Goal: Task Accomplishment & Management: Manage account settings

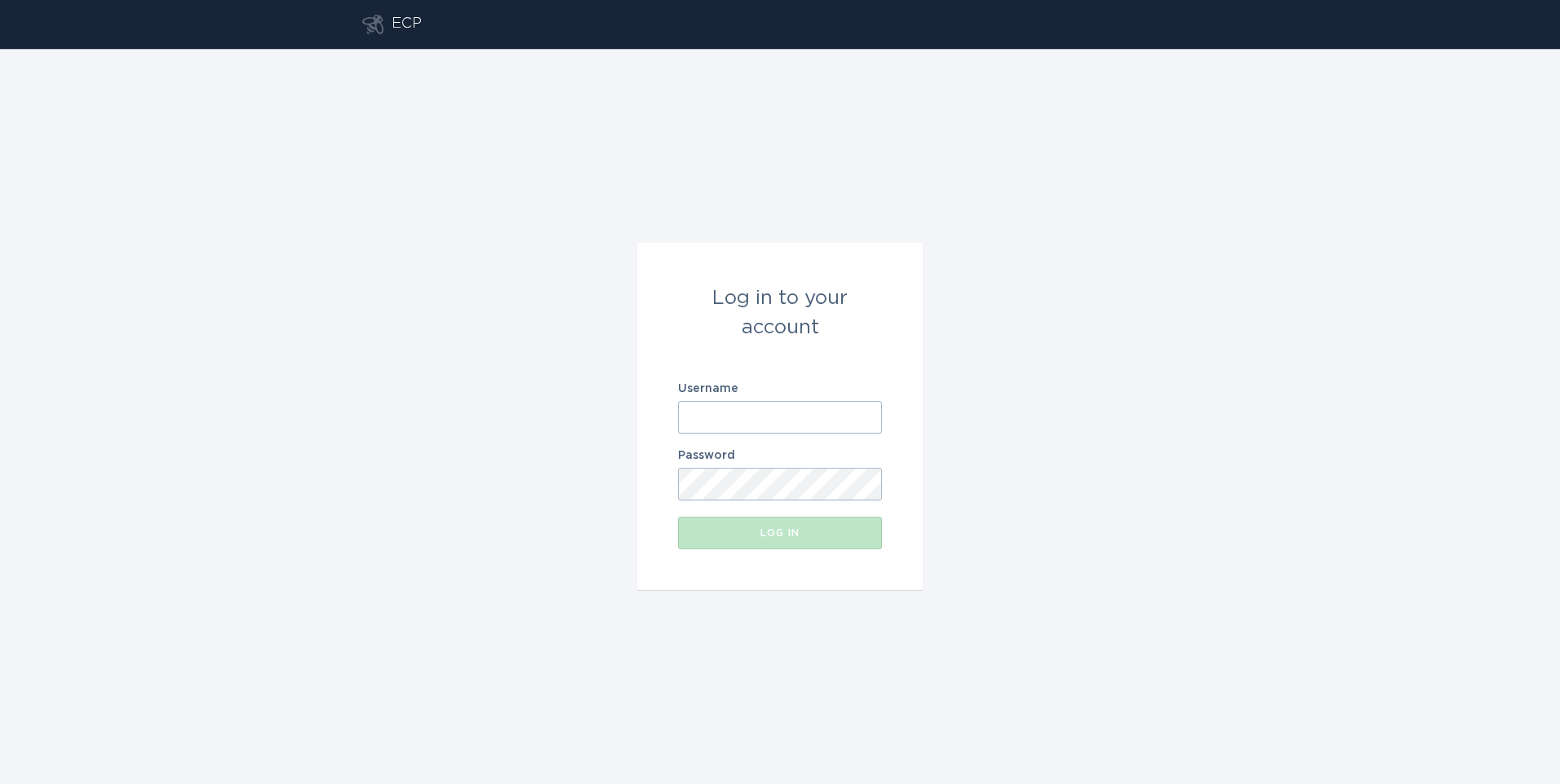
type input "[EMAIL_ADDRESS][DOMAIN_NAME]"
click at [482, 474] on div "Log in to your account Username [EMAIL_ADDRESS][DOMAIN_NAME] Password Log in" at bounding box center [780, 417] width 1560 height 736
click at [727, 528] on div "Log in" at bounding box center [780, 533] width 188 height 9
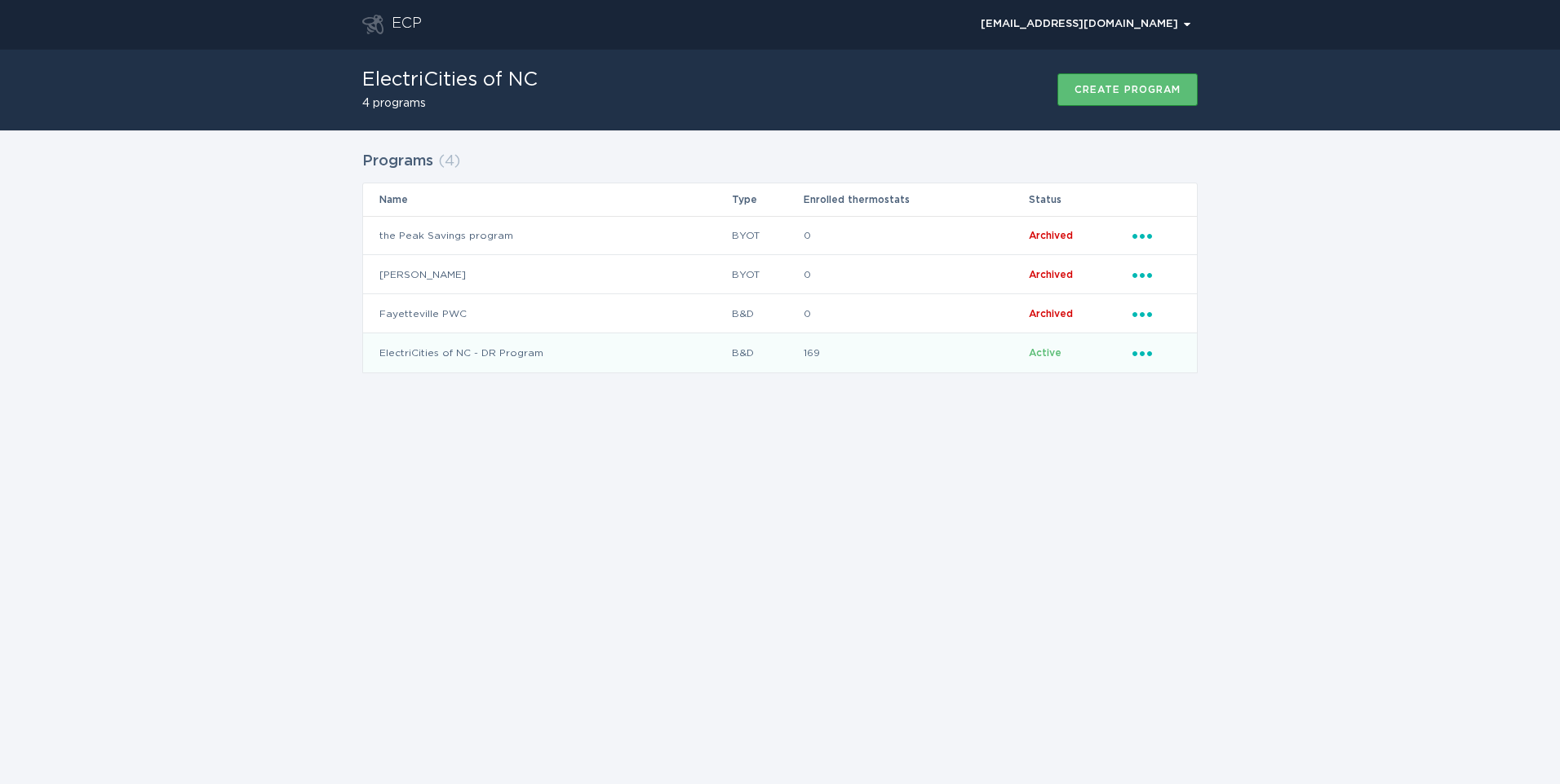
click at [493, 353] on td "ElectriCities of NC - DR Program" at bounding box center [547, 352] width 368 height 39
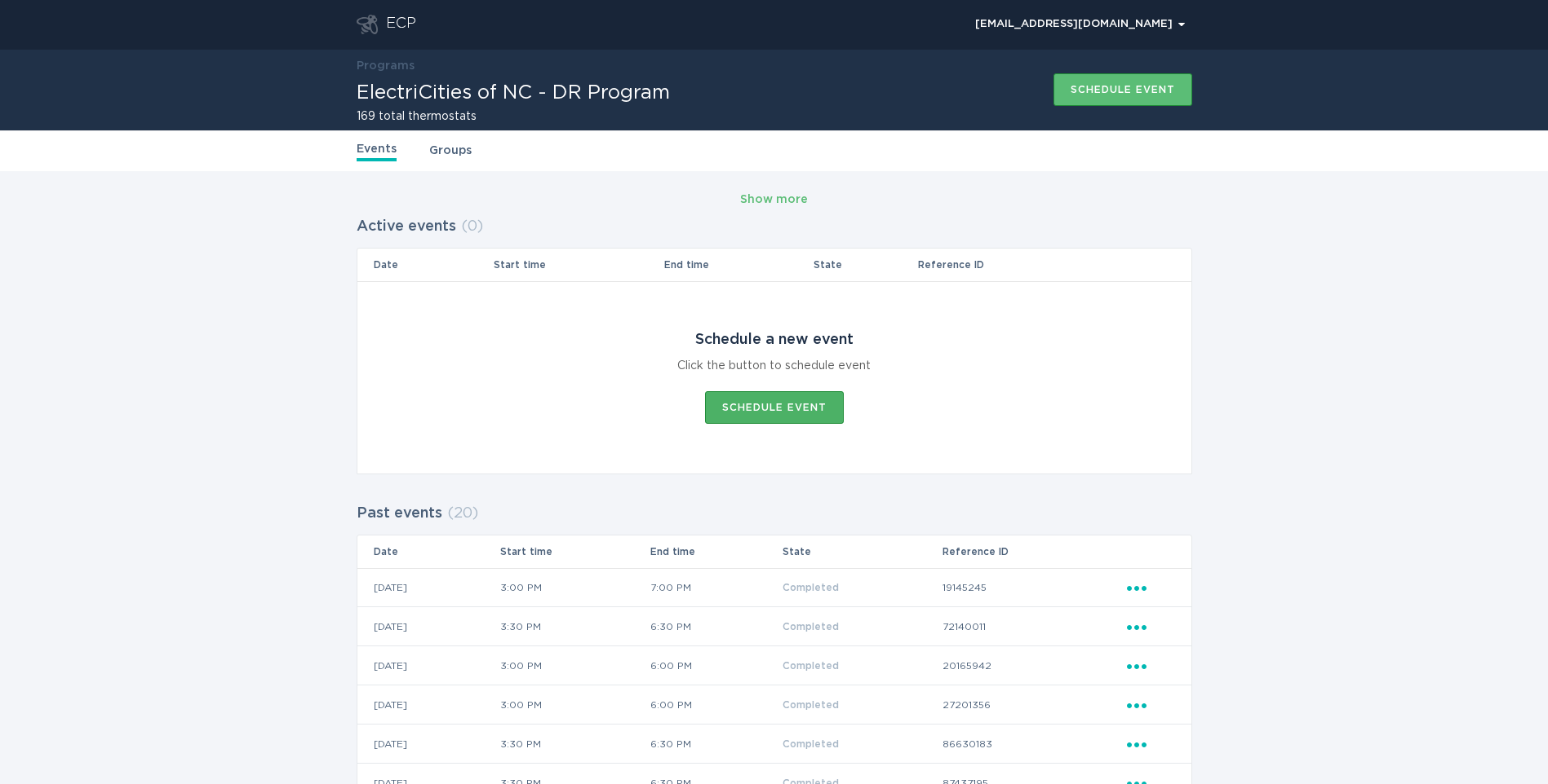
click at [750, 414] on button "Schedule event" at bounding box center [774, 407] width 138 height 32
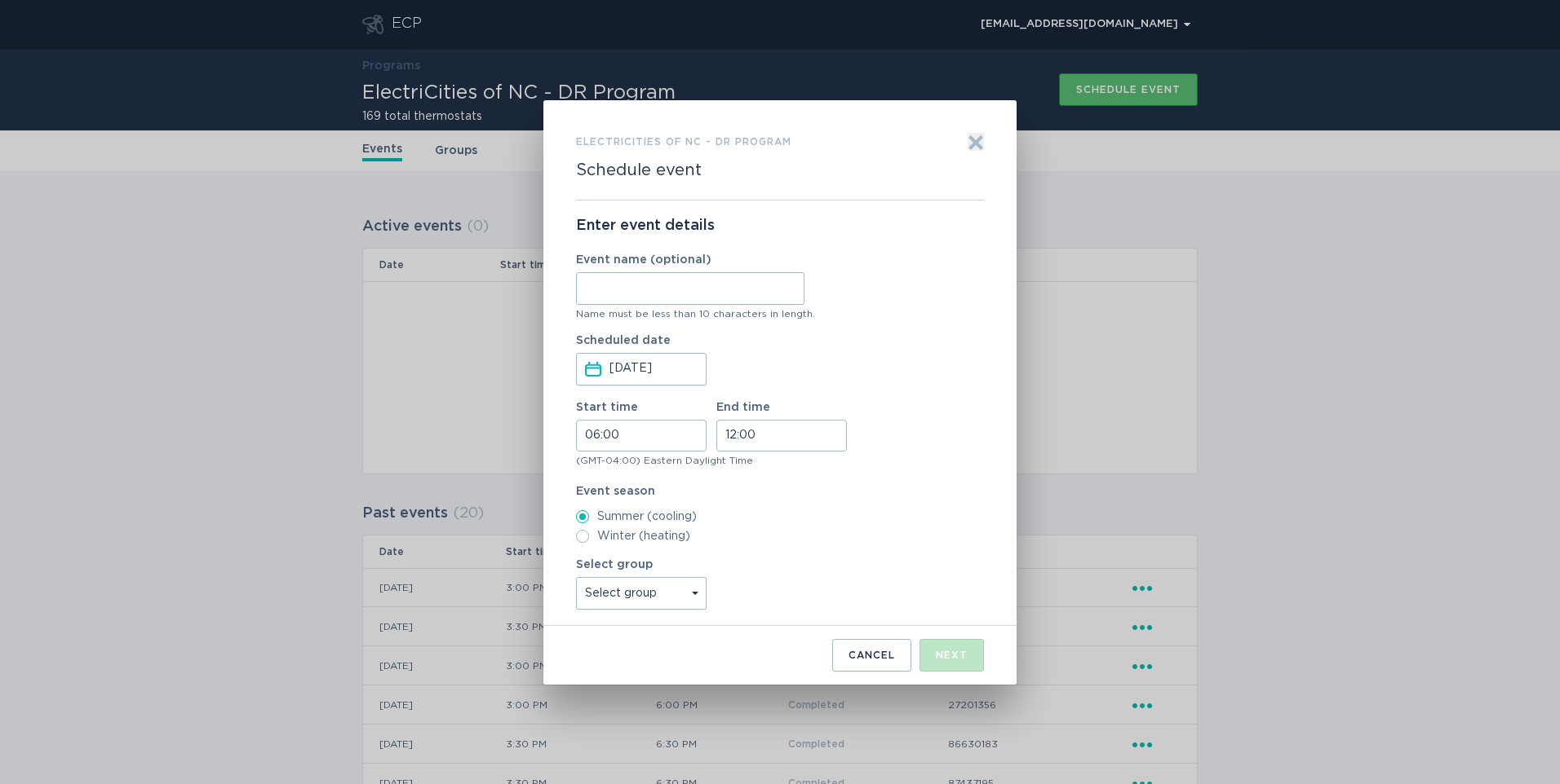
click at [615, 288] on input "Event name (optional)" at bounding box center [690, 289] width 228 height 32
type input "[DATE]"
click at [657, 426] on input "06:00" at bounding box center [641, 437] width 131 height 32
click at [606, 496] on li "15" at bounding box center [599, 494] width 45 height 20
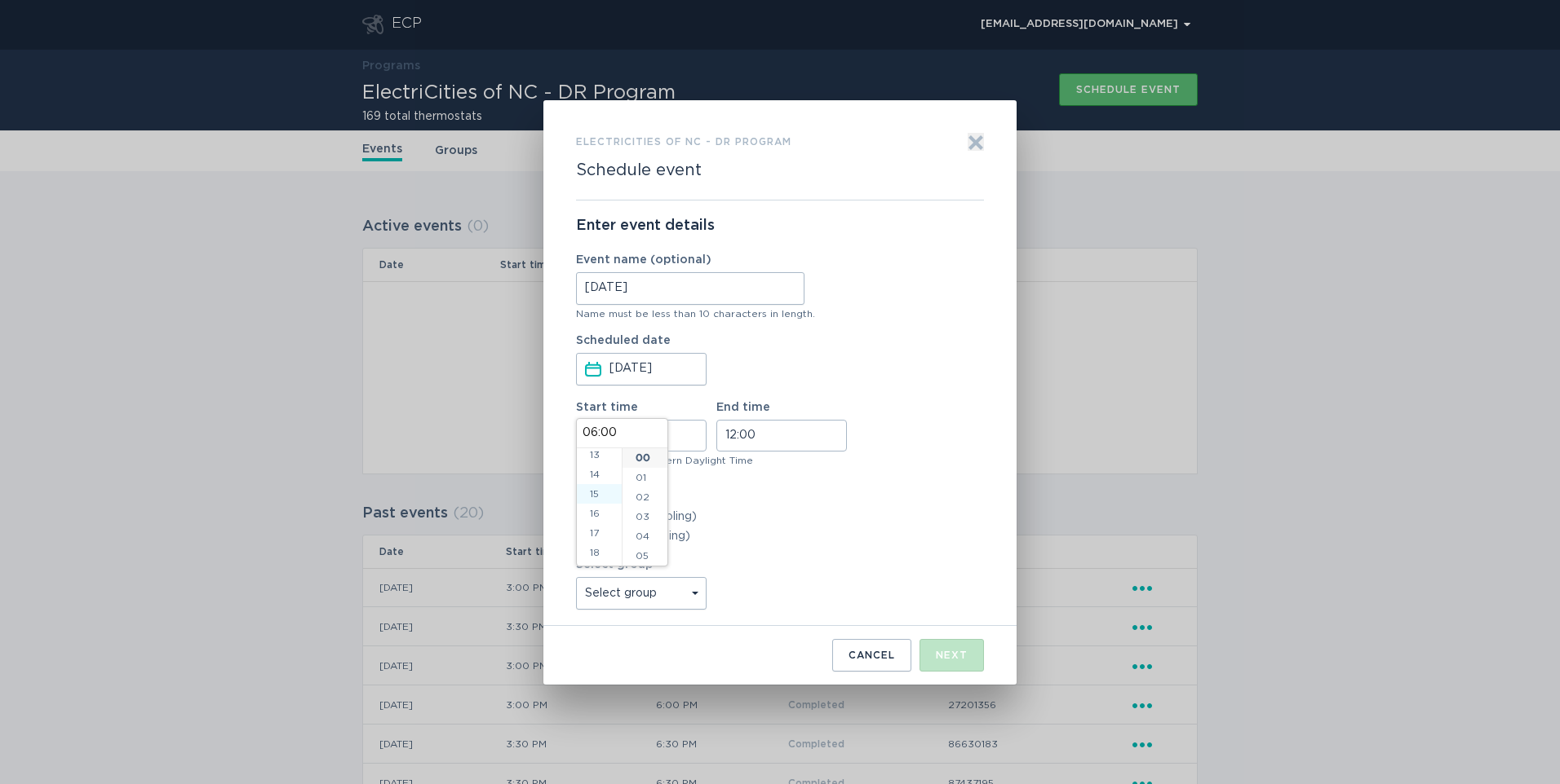
type input "15:00"
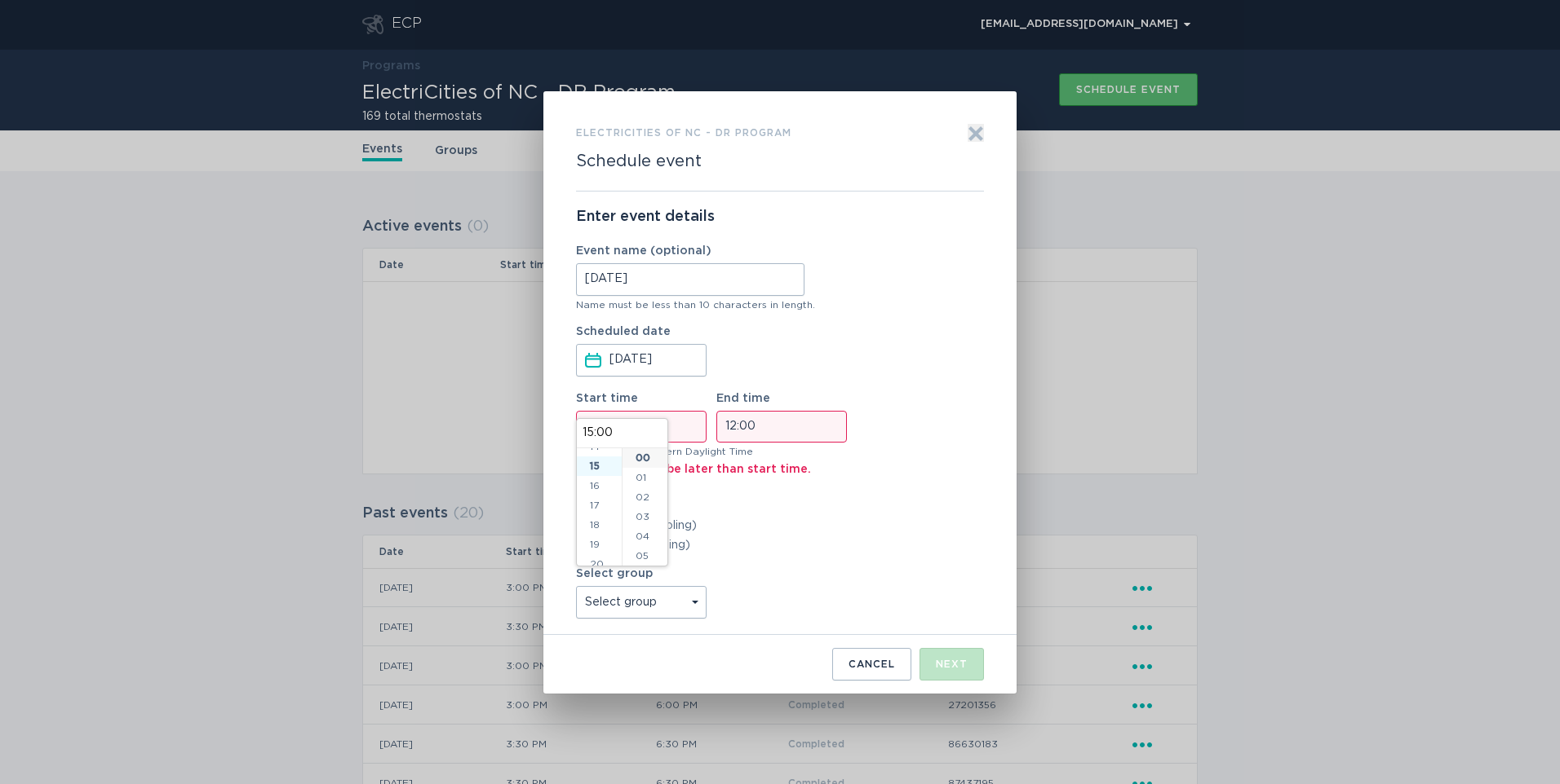
scroll to position [294, 0]
click at [773, 422] on input "12:00" at bounding box center [781, 427] width 131 height 32
click at [739, 511] on li "19" at bounding box center [739, 513] width 45 height 20
type input "19:00"
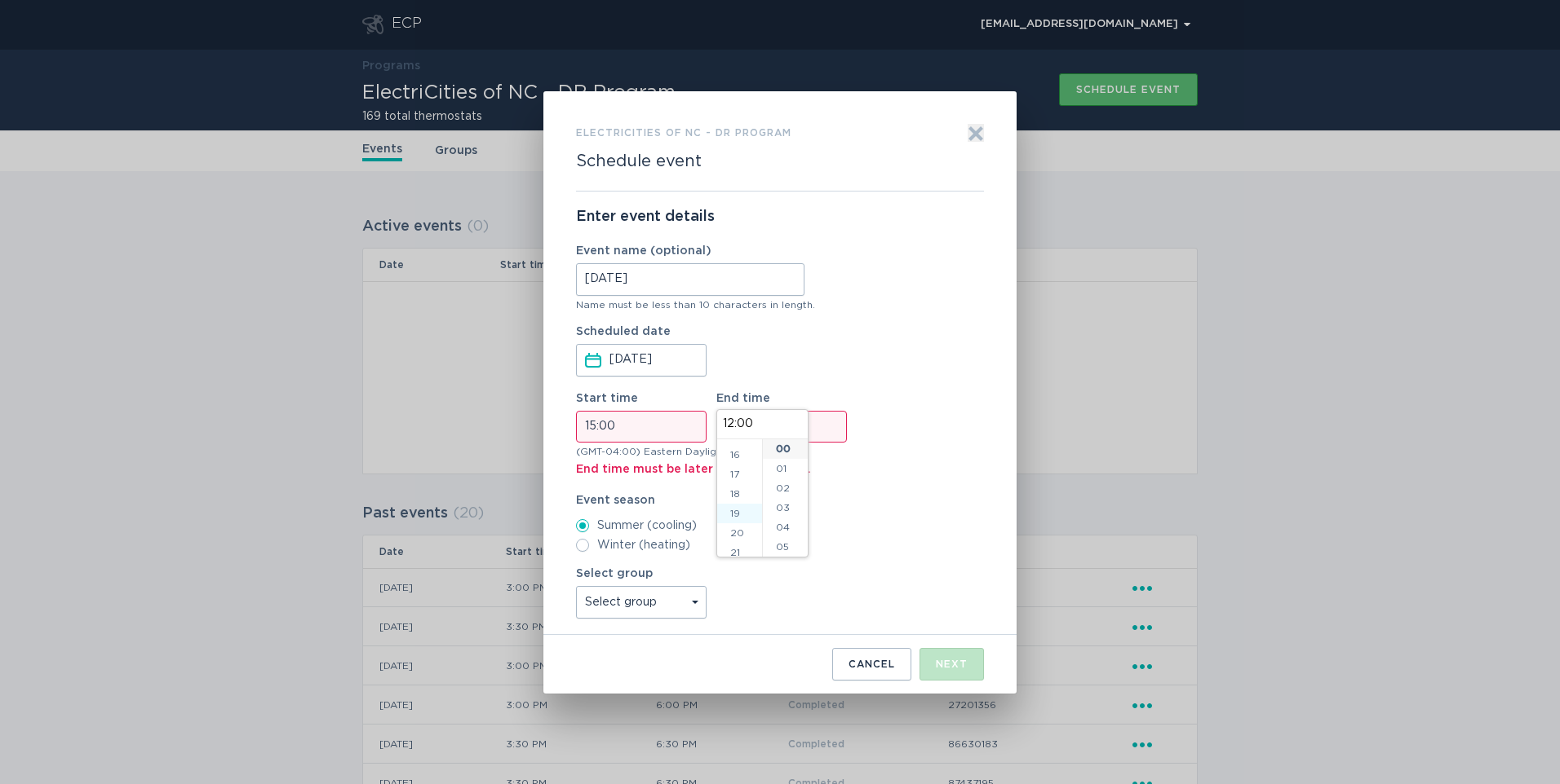
type input "19:00"
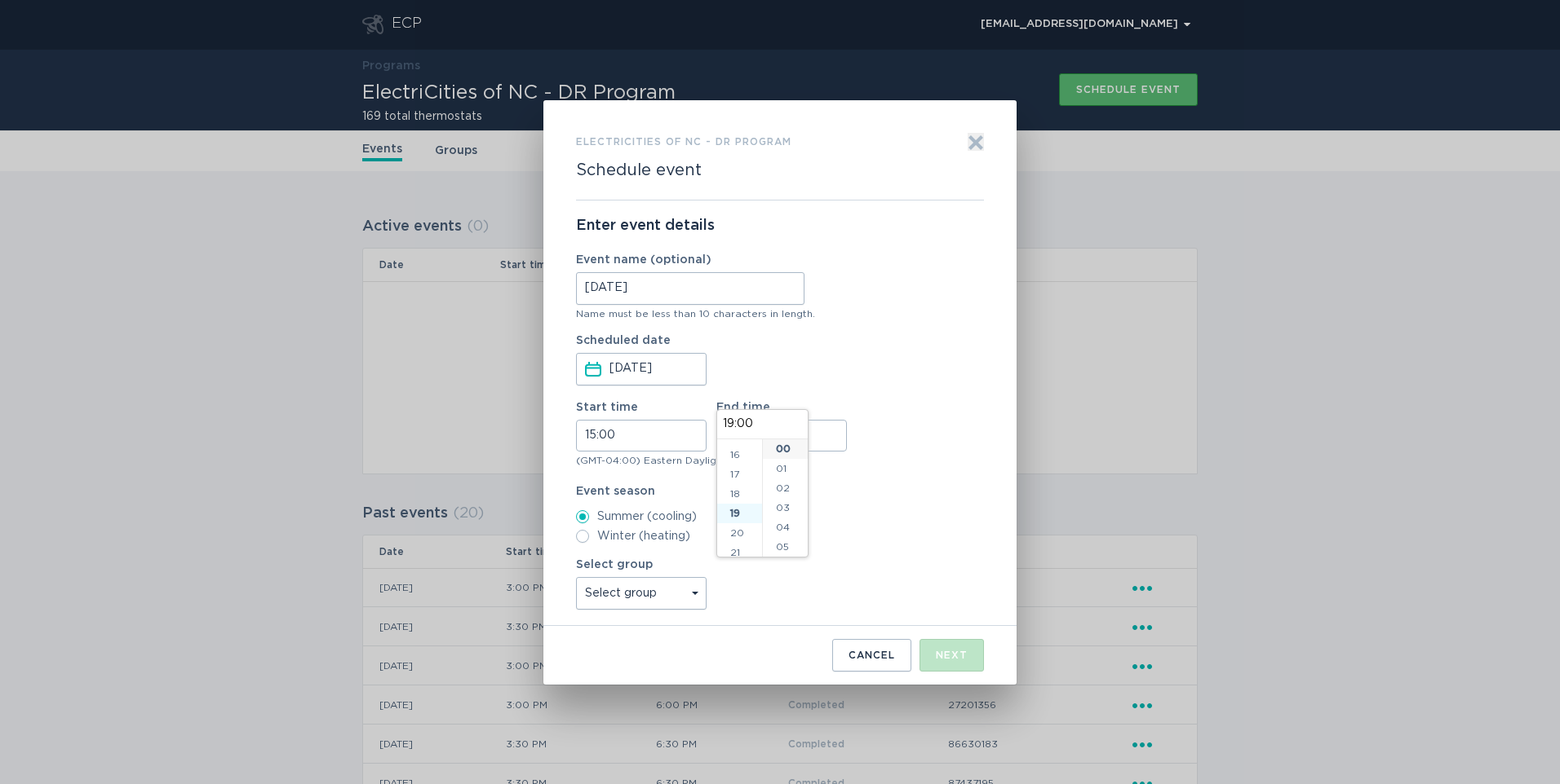
scroll to position [352, 0]
click at [688, 597] on select "Select group [GEOGRAPHIC_DATA] [GEOGRAPHIC_DATA] [GEOGRAPHIC_DATA] [GEOGRAPHIC_…" at bounding box center [641, 594] width 131 height 32
select select "3d4c1376336f48678d79bb793ec6c5f7"
click at [576, 578] on select "Select group [GEOGRAPHIC_DATA] [GEOGRAPHIC_DATA] [GEOGRAPHIC_DATA] [GEOGRAPHIC_…" at bounding box center [641, 594] width 131 height 32
click at [791, 544] on div "Enter event details Event name (optional) [DATE] Name must be less than 10 char…" at bounding box center [780, 414] width 408 height 426
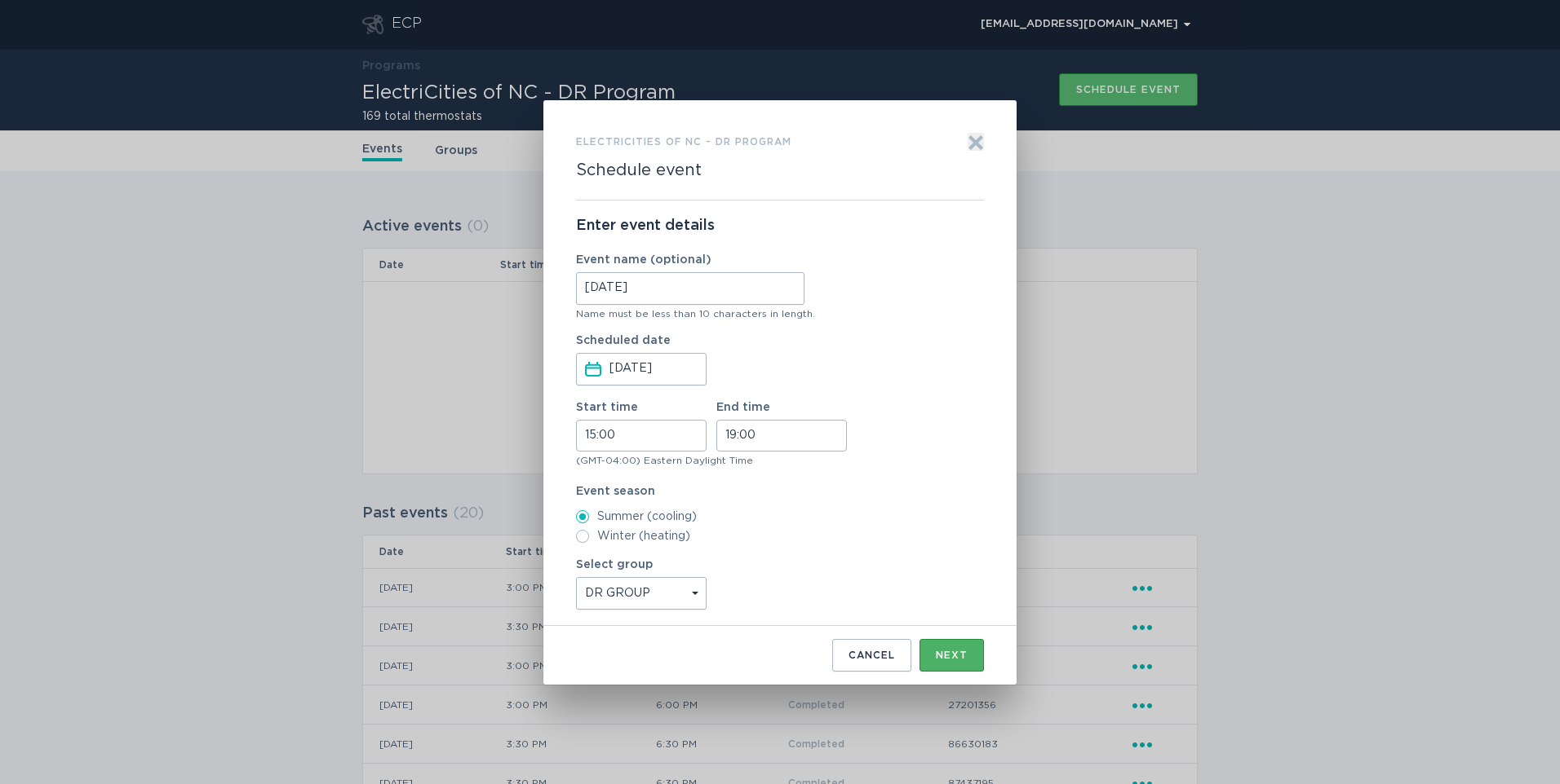
click at [946, 652] on div "Next" at bounding box center [952, 655] width 32 height 9
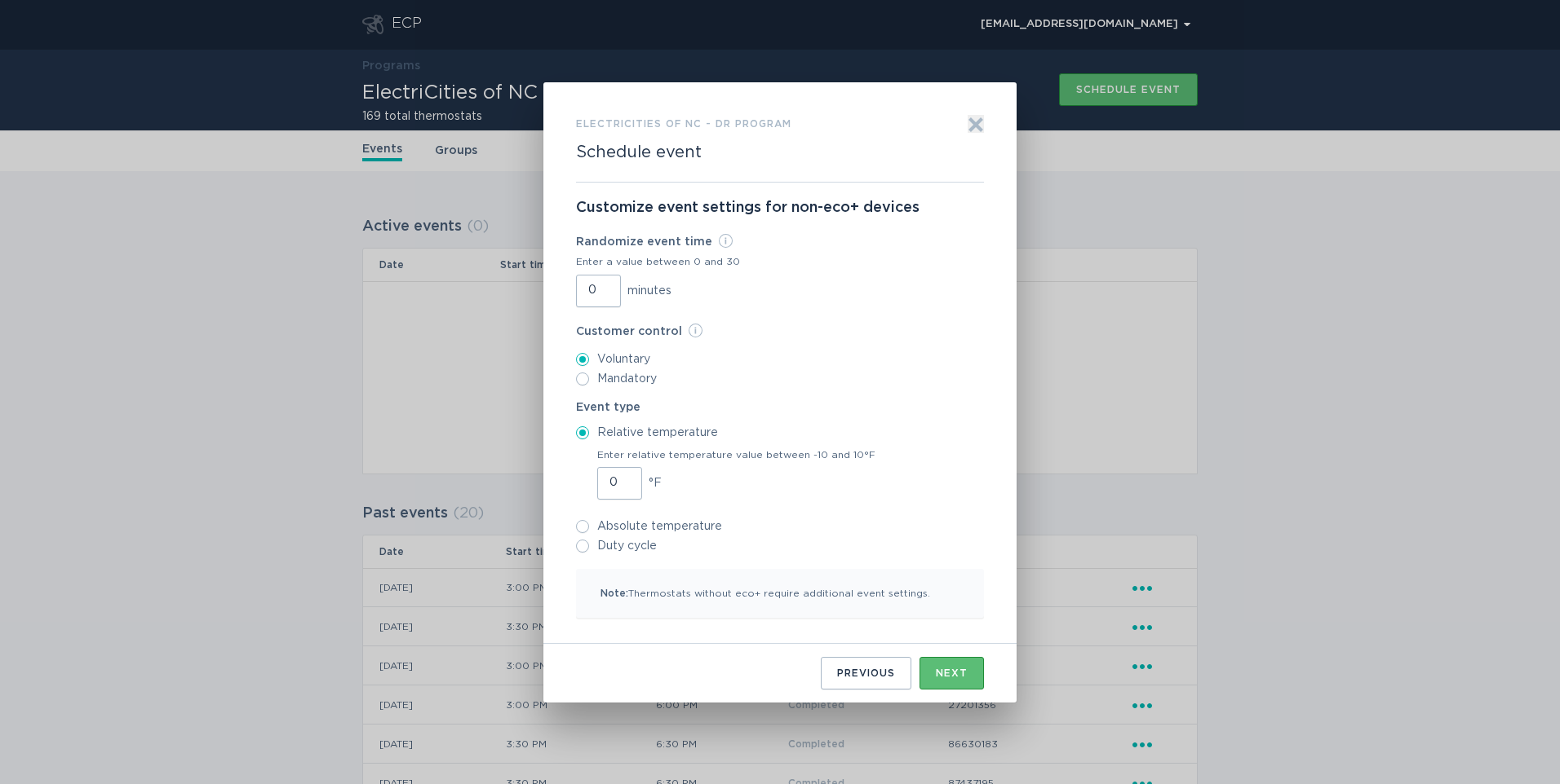
click at [608, 485] on input "0" at bounding box center [619, 483] width 45 height 32
type input "30"
click at [584, 542] on input "Duty cycle" at bounding box center [583, 546] width 13 height 13
radio input "true"
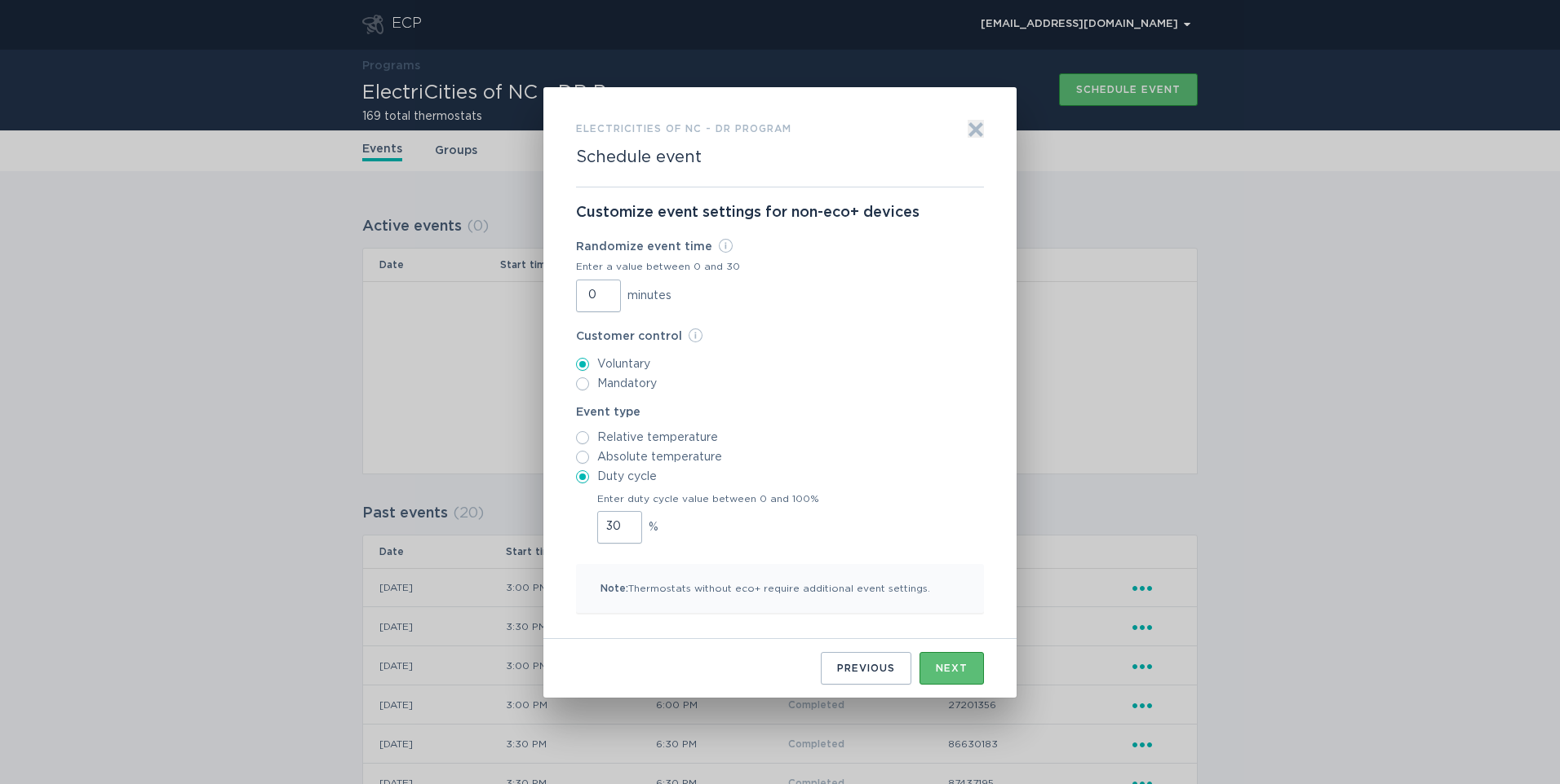
click at [610, 529] on input "30" at bounding box center [619, 527] width 45 height 32
type input "30"
click at [957, 655] on button "Next" at bounding box center [952, 668] width 64 height 32
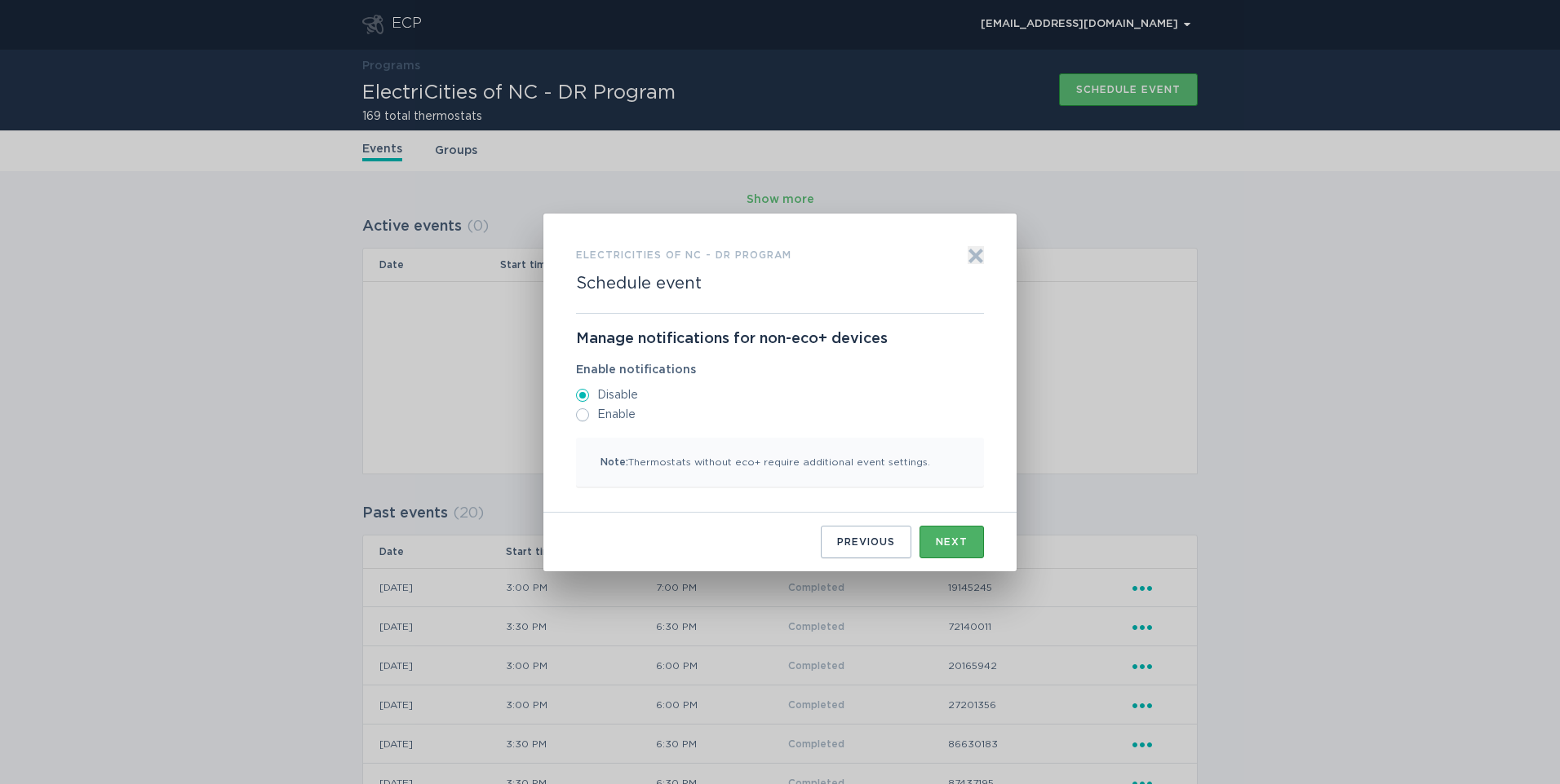
click at [957, 544] on div "Next" at bounding box center [952, 543] width 32 height 9
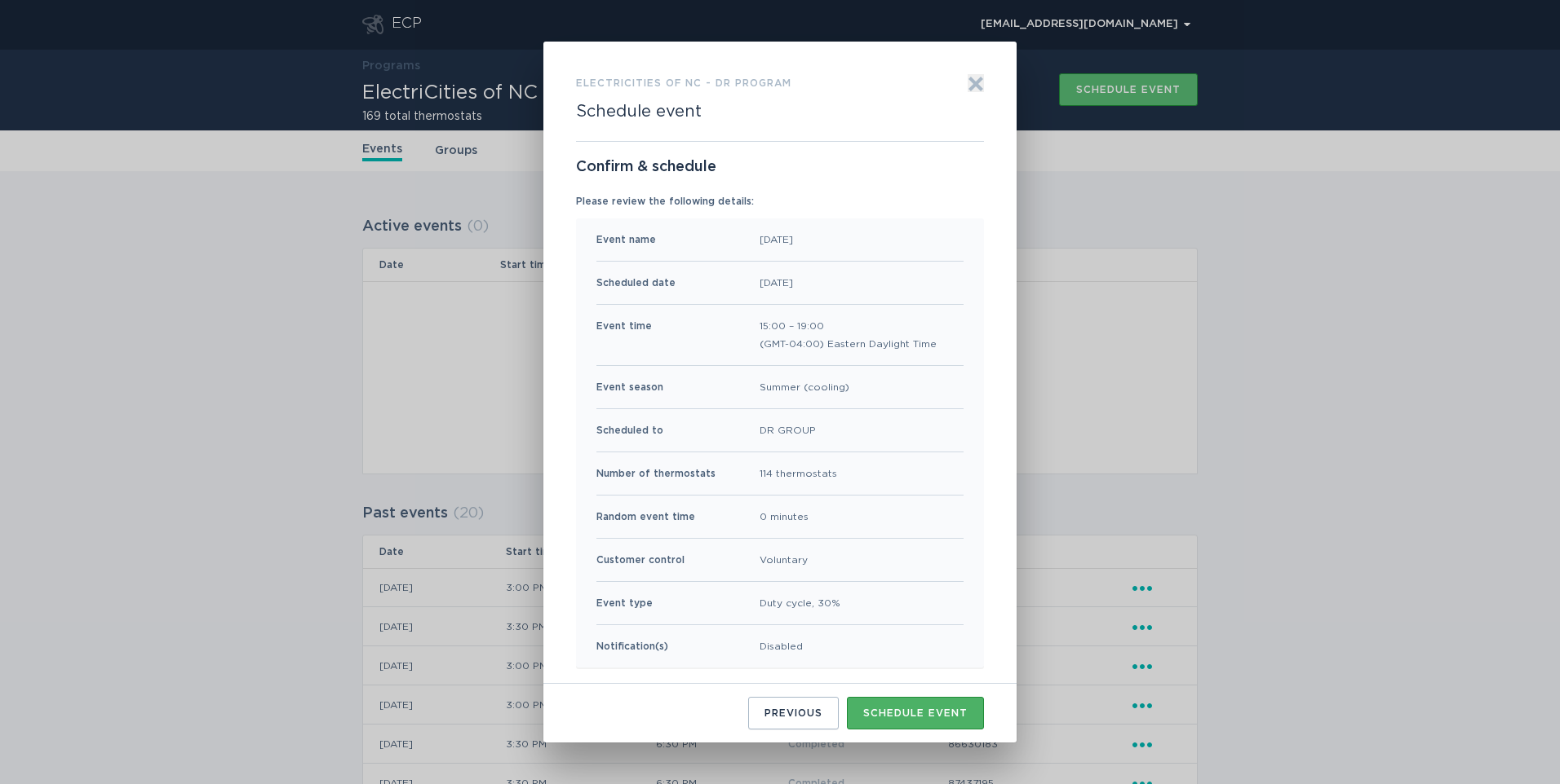
click at [948, 710] on div "Schedule event" at bounding box center [915, 713] width 104 height 9
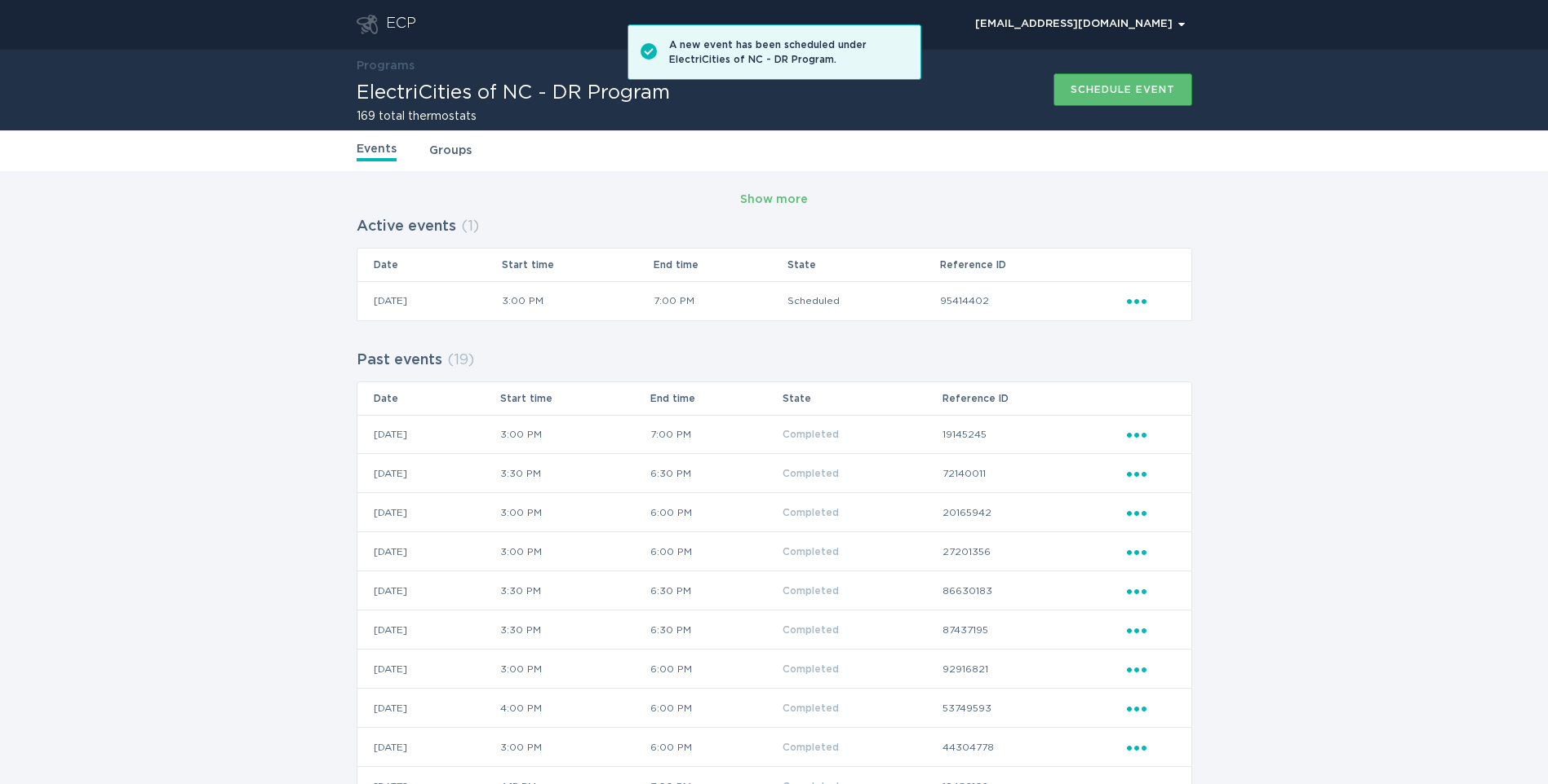
click at [1132, 436] on icon "Ellipsis" at bounding box center [1138, 433] width 23 height 14
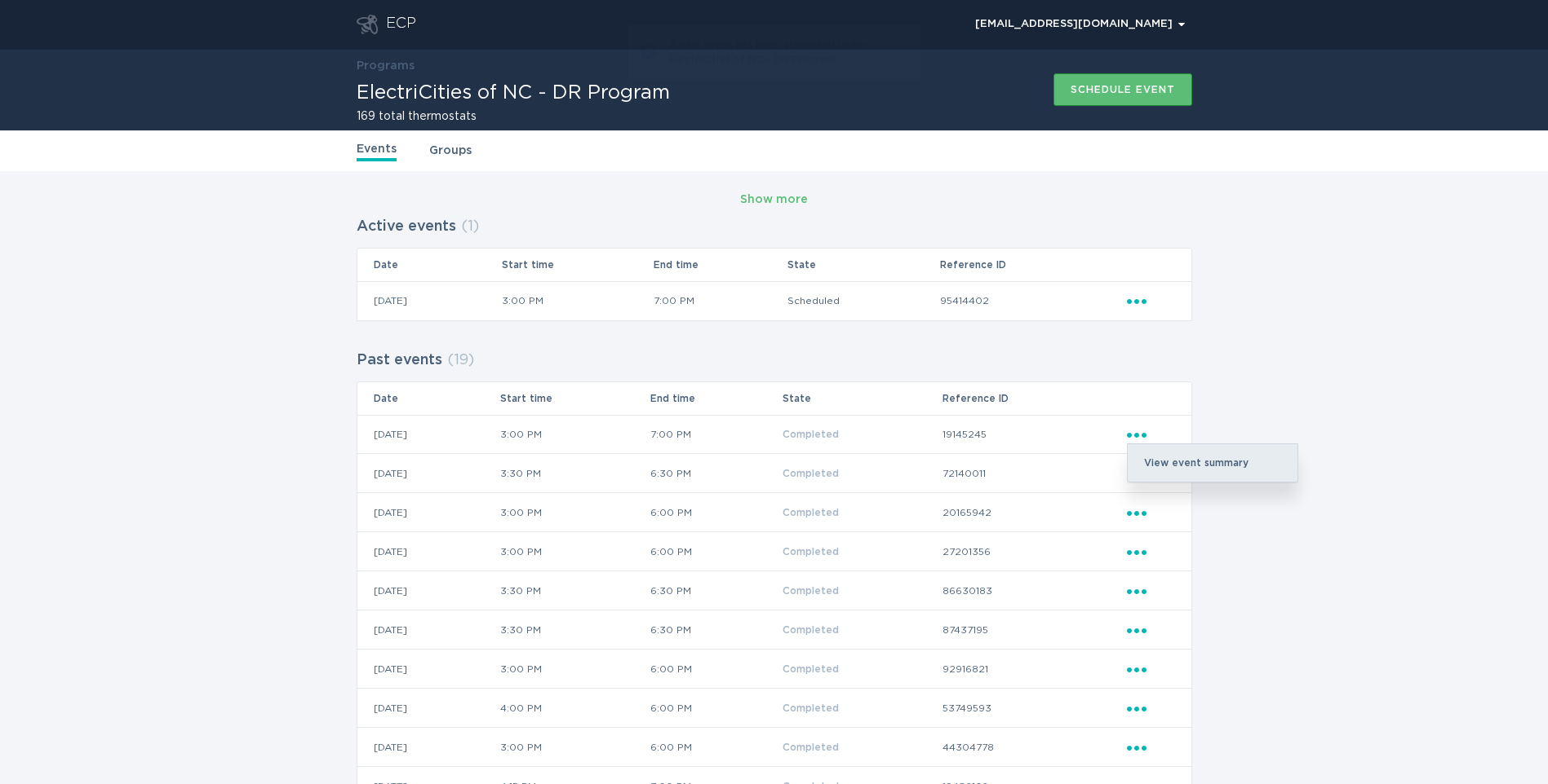
click at [1164, 463] on div "View event summary" at bounding box center [1212, 463] width 170 height 38
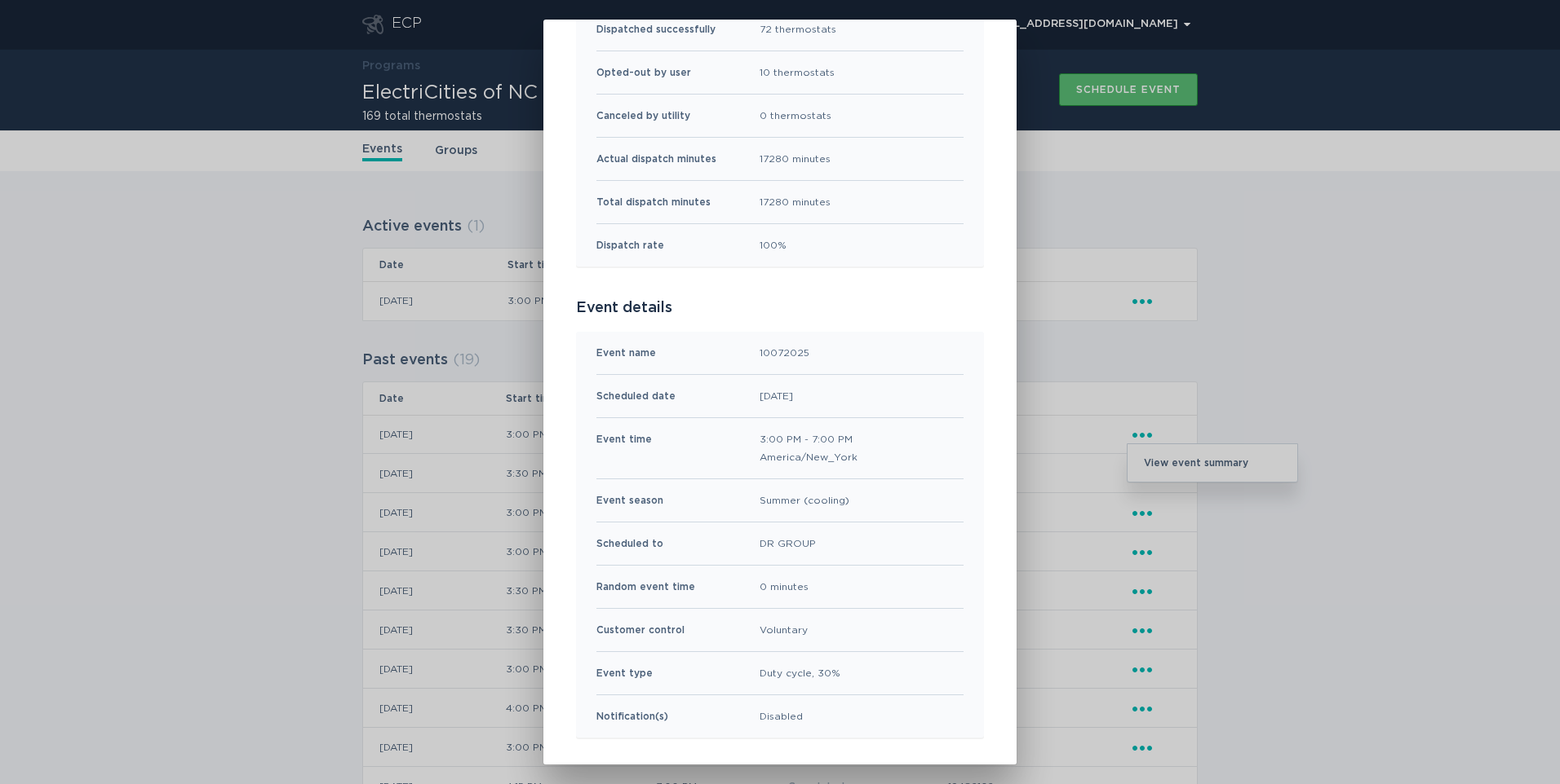
scroll to position [250, 0]
click at [1269, 409] on div "ElectriCities of NC - DR Program Event Summary Exit Event results Total in grou…" at bounding box center [780, 392] width 1560 height 784
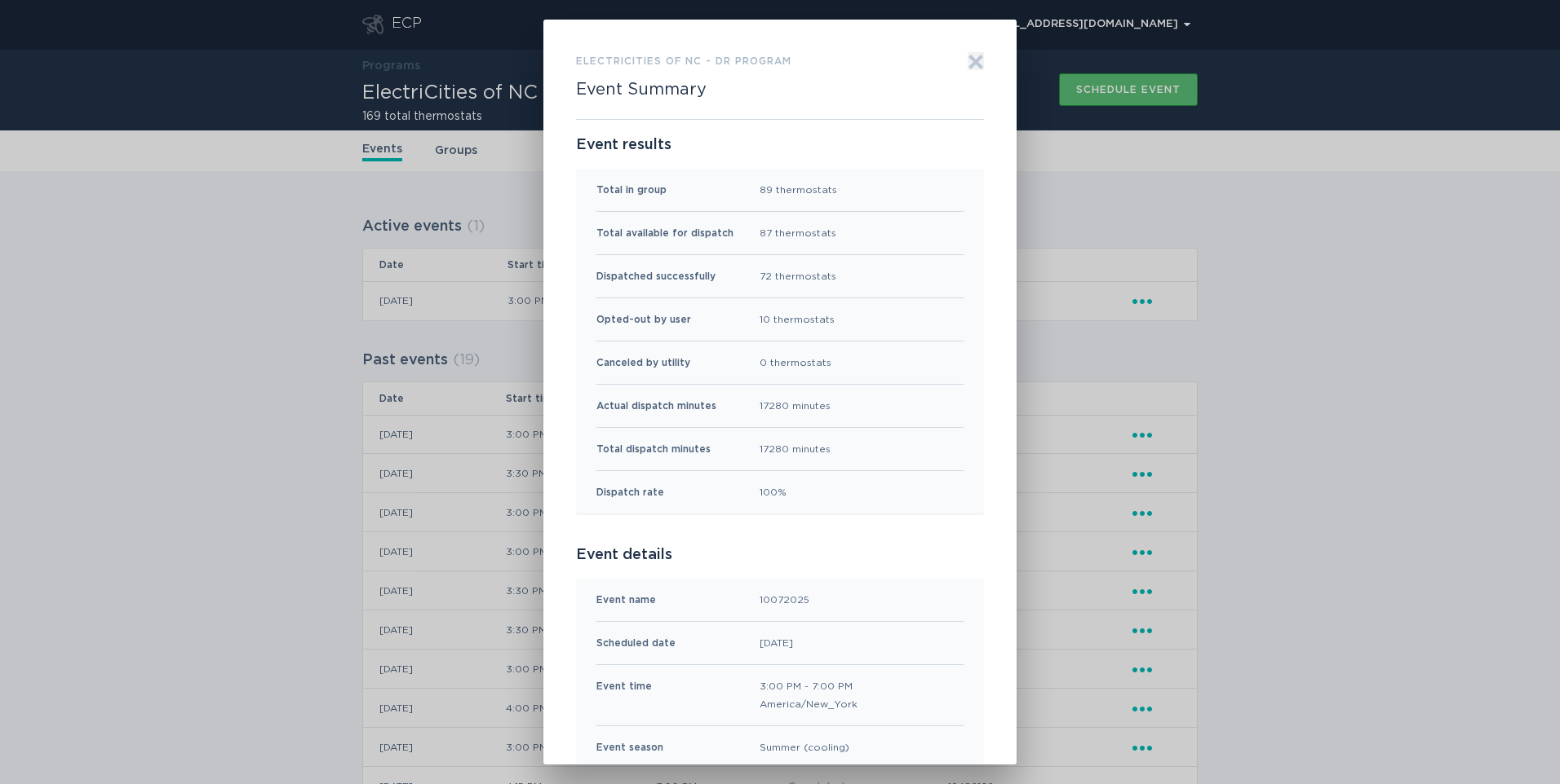
click at [970, 58] on icon "Exit" at bounding box center [975, 62] width 16 height 16
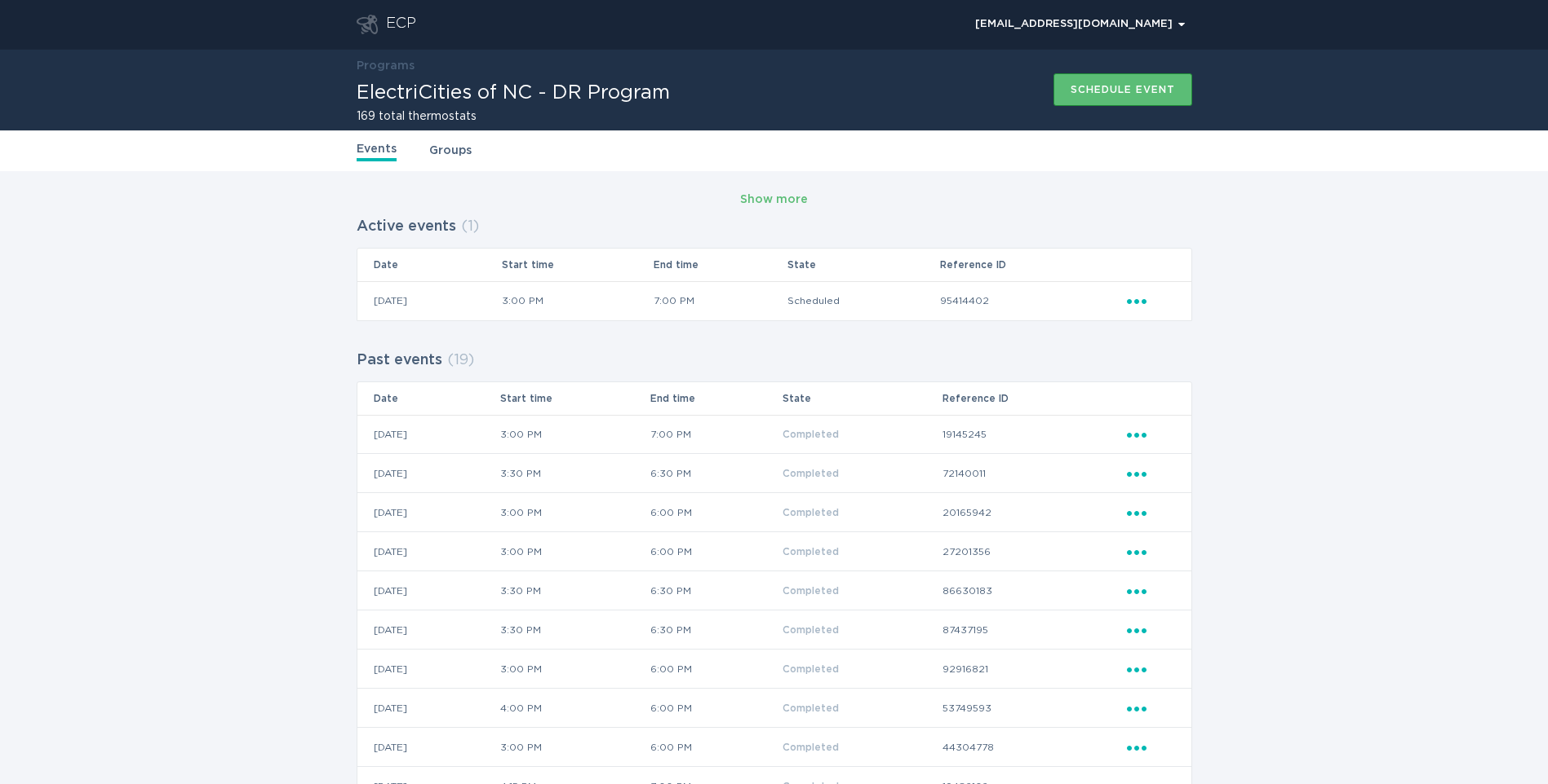
click at [1140, 300] on icon "Ellipsis" at bounding box center [1138, 298] width 23 height 14
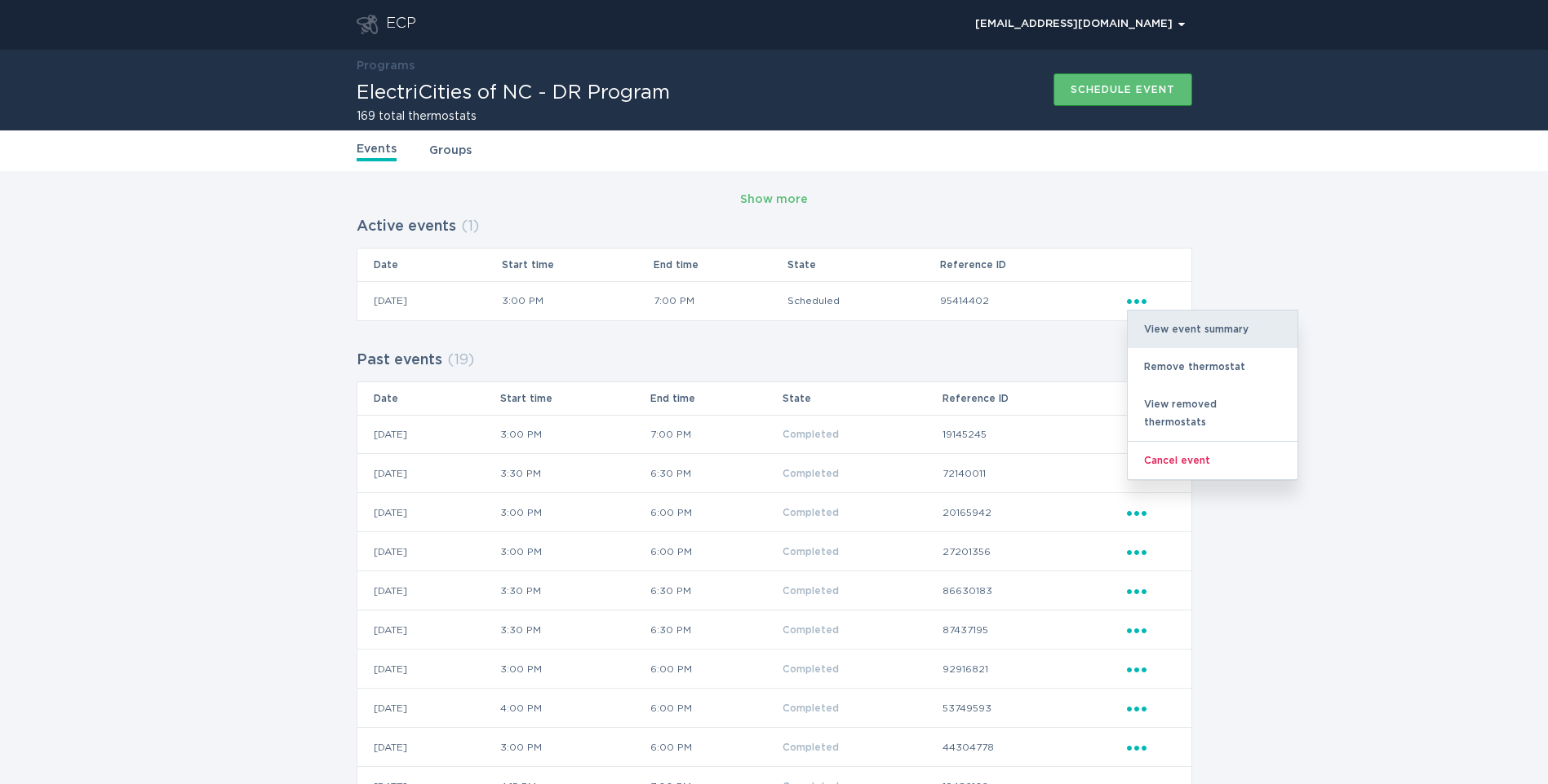
click at [1170, 326] on div "View event summary" at bounding box center [1212, 330] width 170 height 38
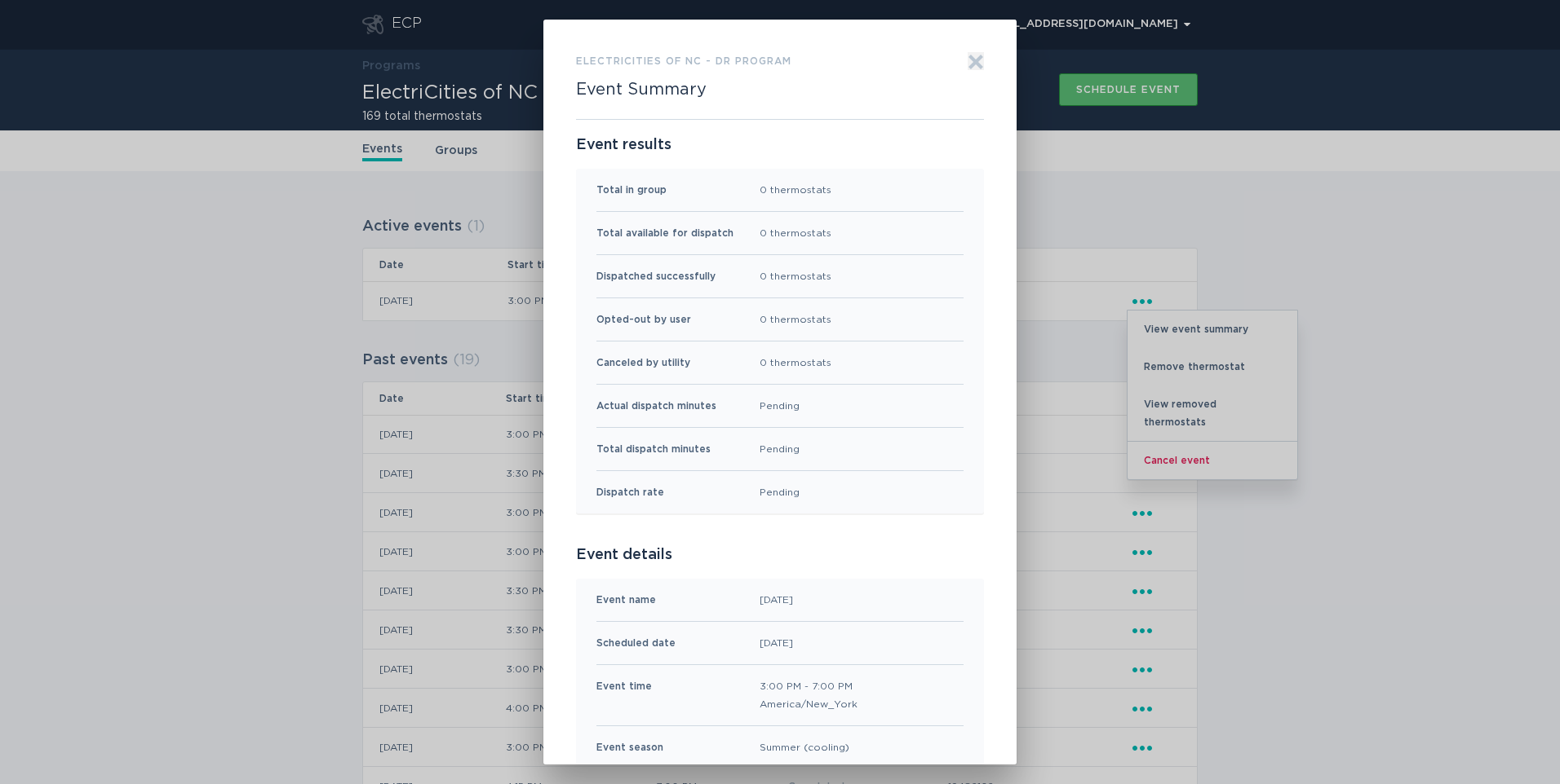
click at [972, 62] on icon "Exit" at bounding box center [976, 62] width 12 height 12
